Goal: Information Seeking & Learning: Learn about a topic

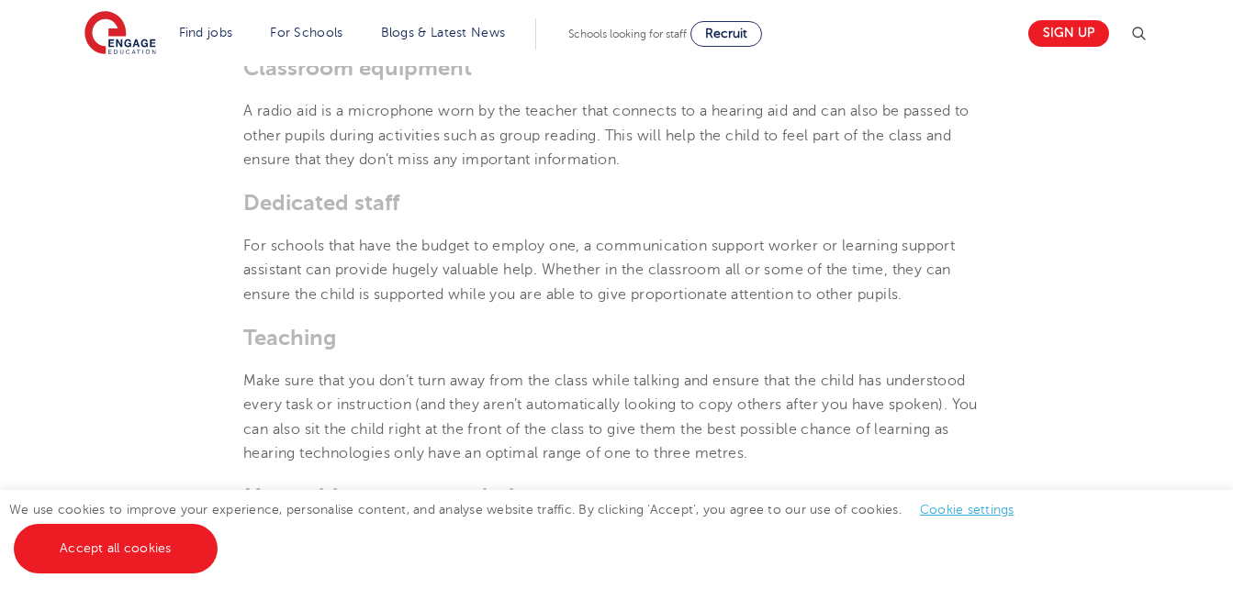
scroll to position [2655, 0]
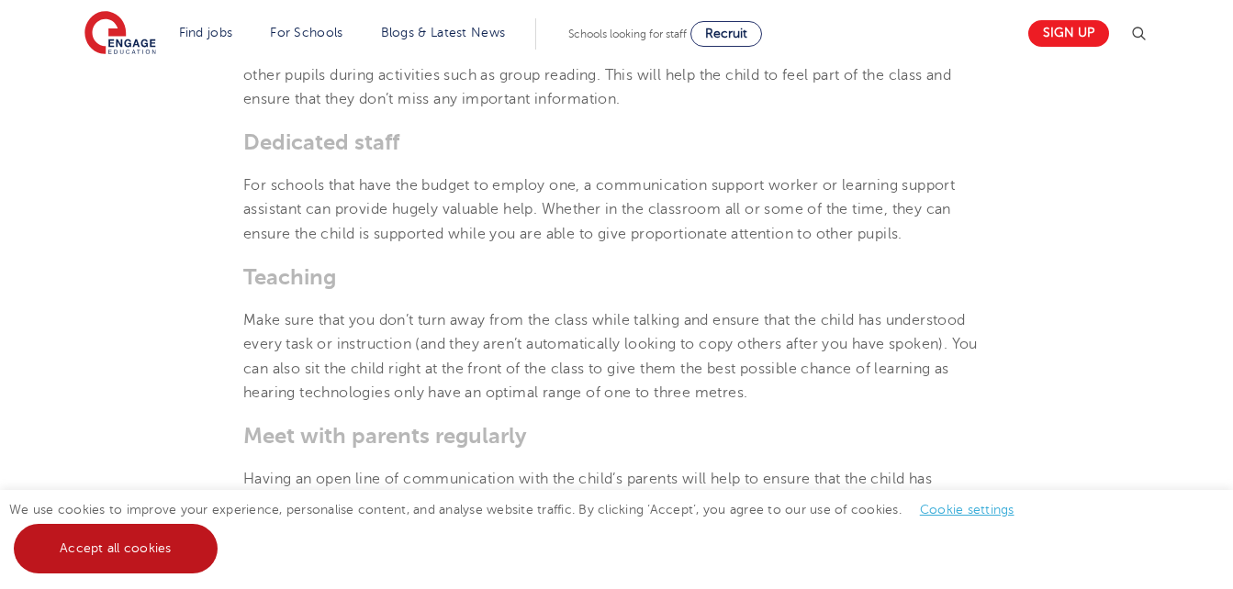
click at [151, 537] on link "Accept all cookies" at bounding box center [116, 549] width 204 height 50
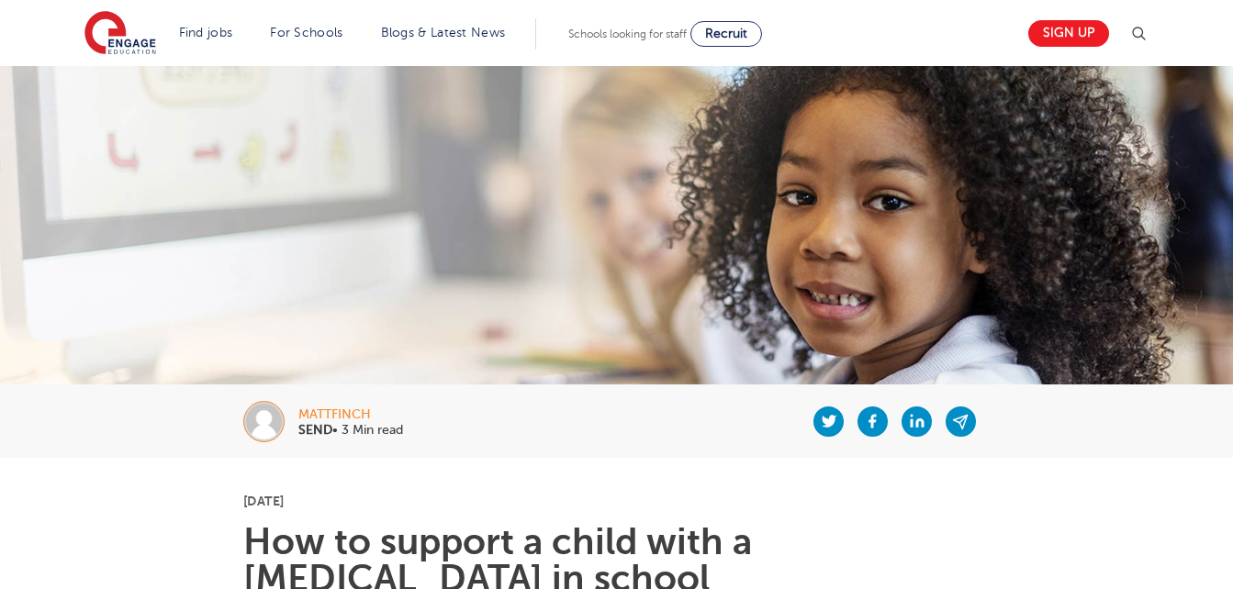
scroll to position [0, 0]
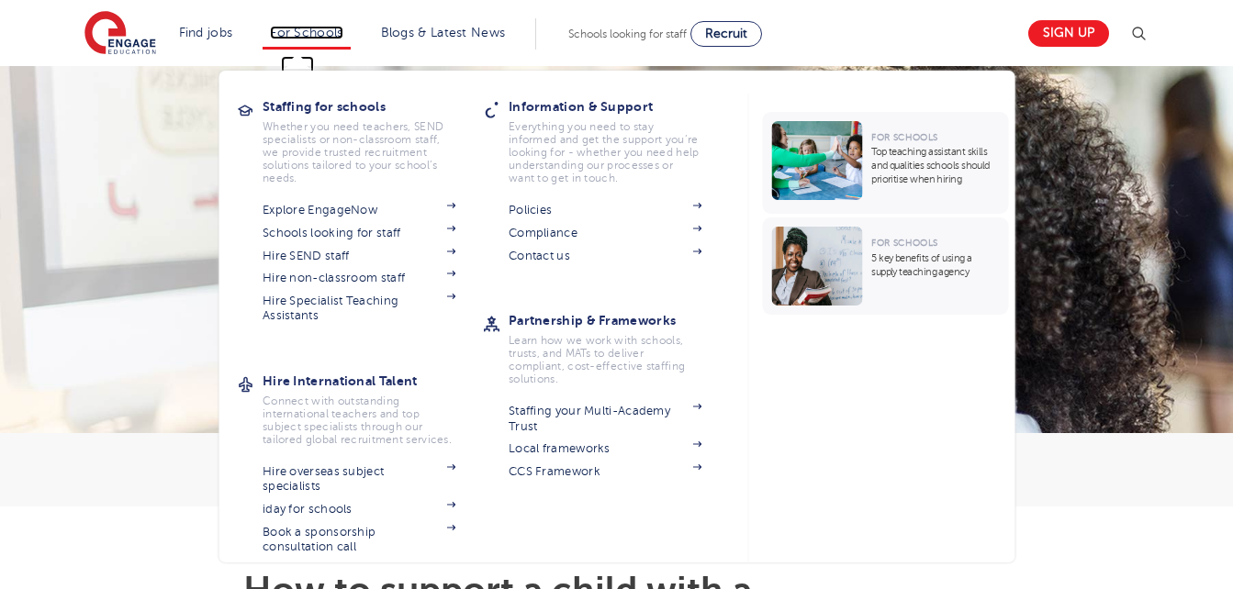
click at [342, 31] on link "For Schools" at bounding box center [306, 33] width 73 height 14
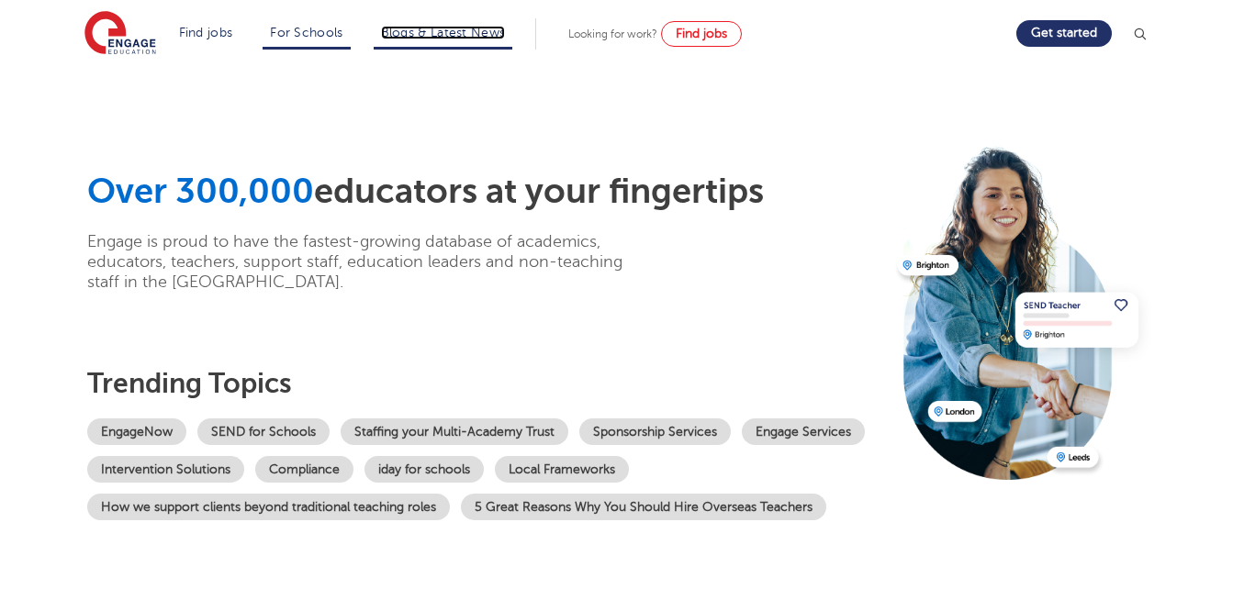
click at [438, 33] on link "Blogs & Latest News" at bounding box center [443, 33] width 125 height 14
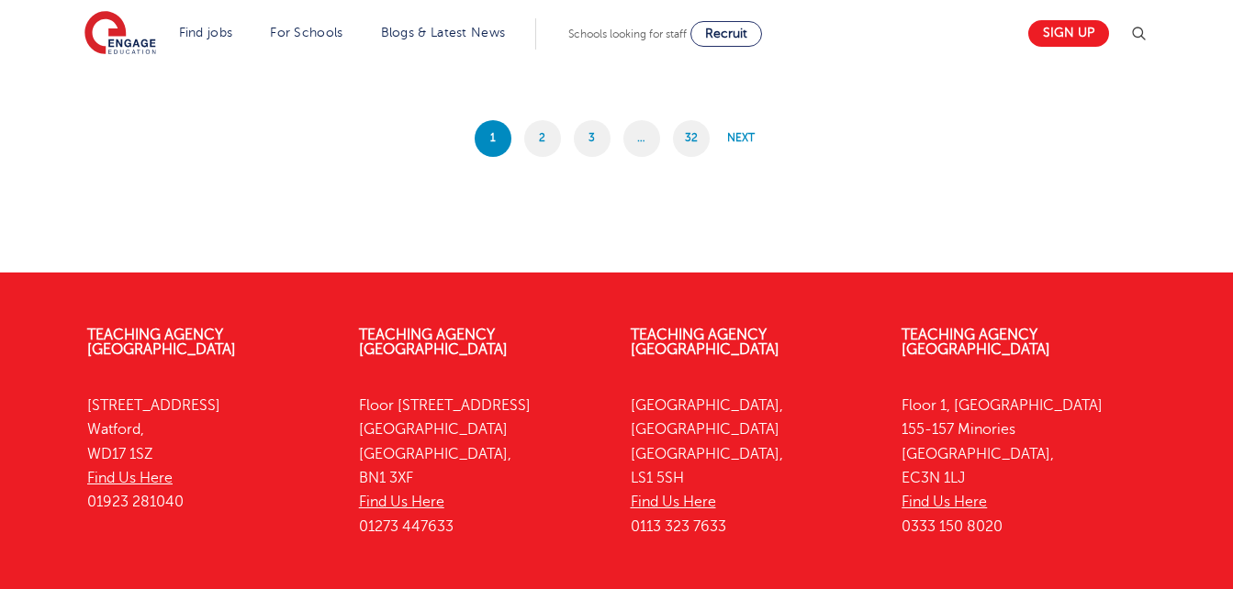
scroll to position [1923, 0]
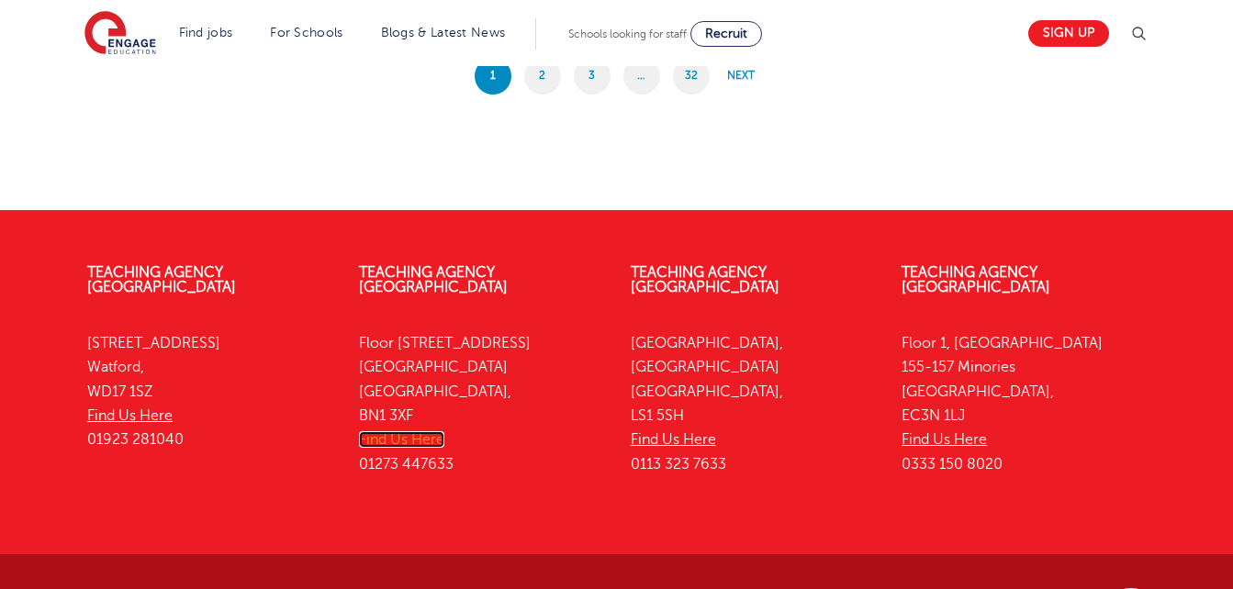
click at [370, 431] on link "Find Us Here" at bounding box center [401, 439] width 85 height 17
